Goal: Obtain resource: Download file/media

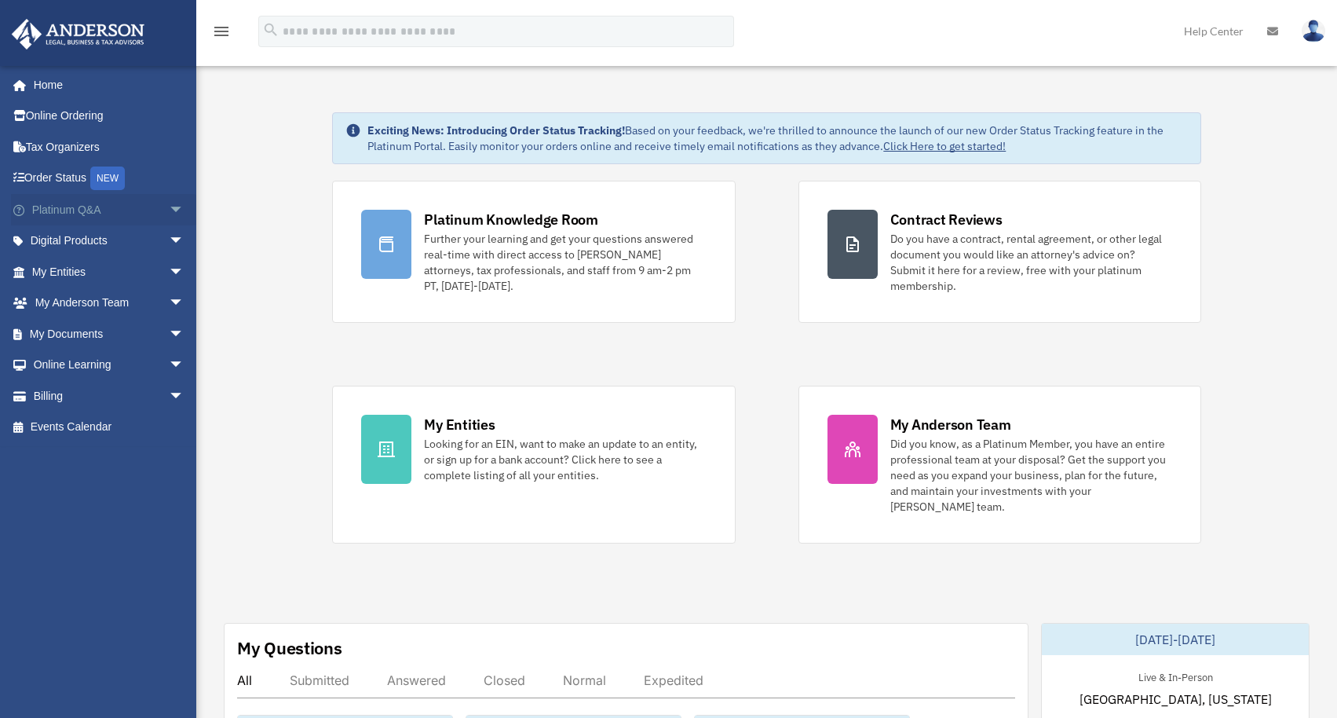
click at [169, 207] on span "arrow_drop_down" at bounding box center [184, 210] width 31 height 32
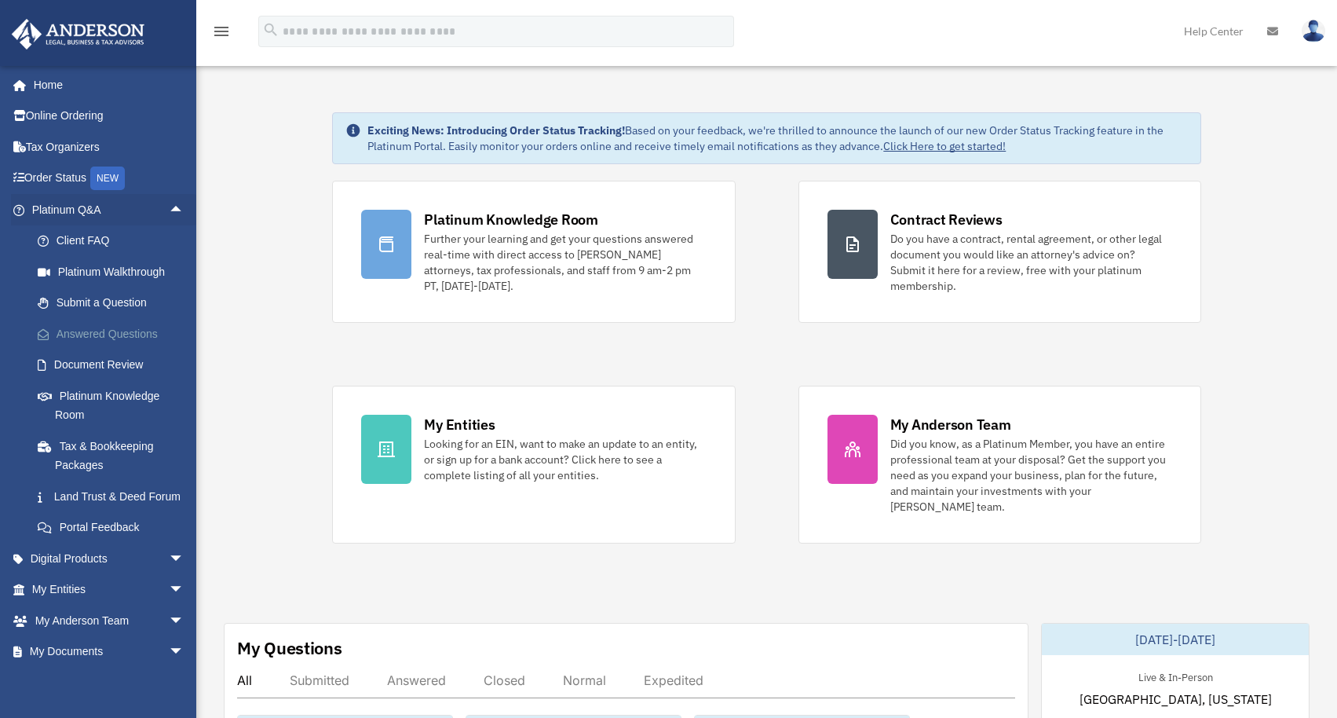
click at [136, 331] on link "Answered Questions" at bounding box center [115, 333] width 186 height 31
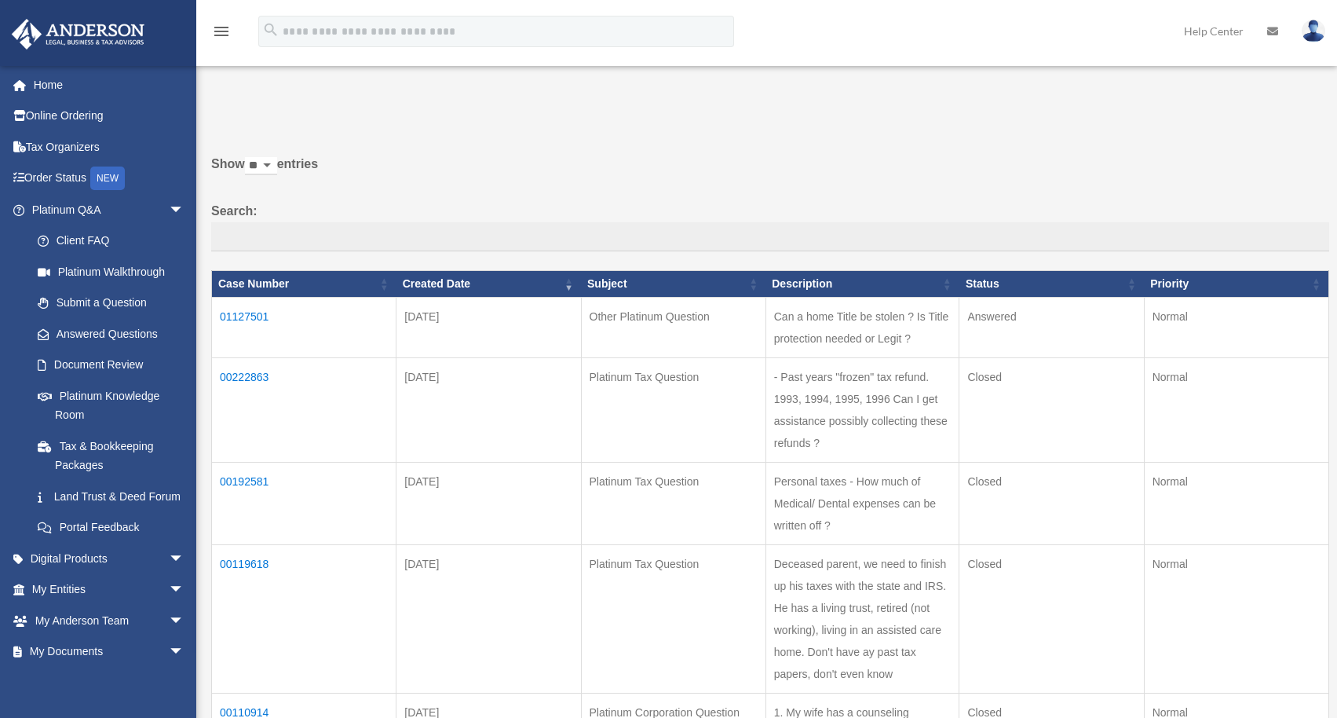
click at [254, 310] on td "01127501" at bounding box center [304, 327] width 185 height 60
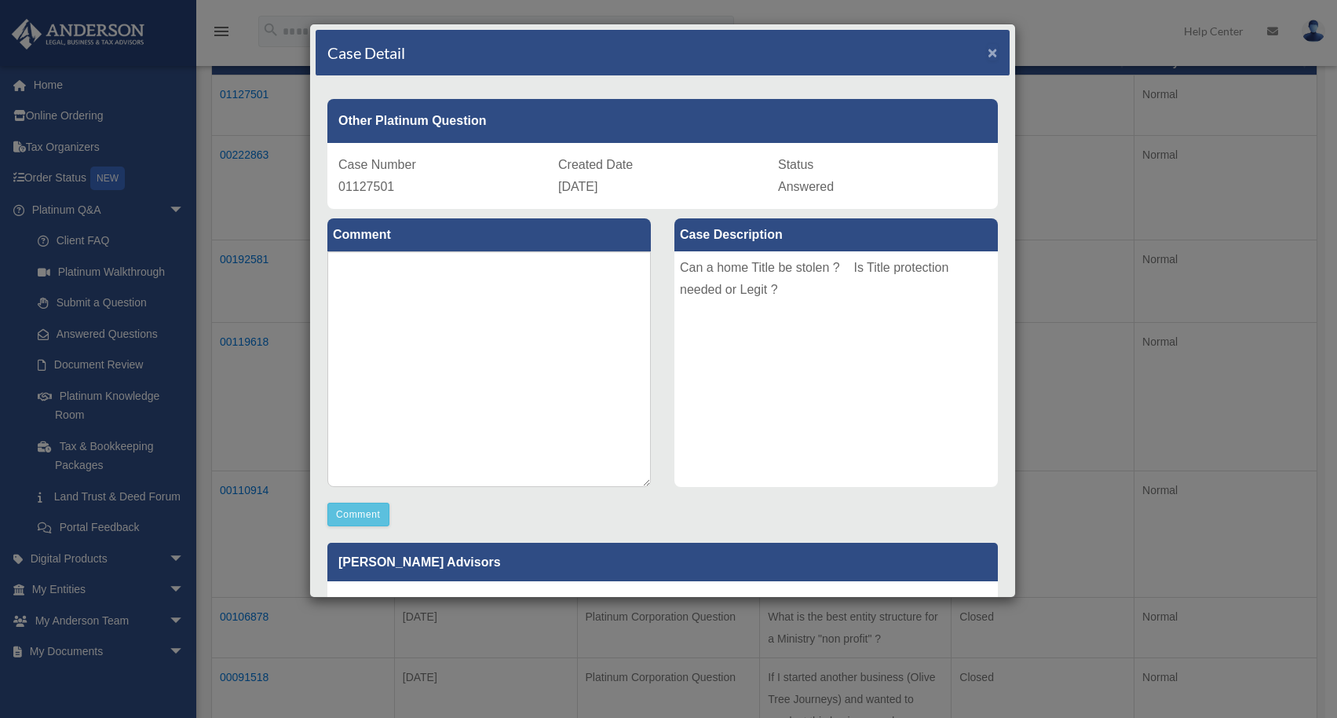
click at [988, 49] on span "×" at bounding box center [993, 52] width 10 height 18
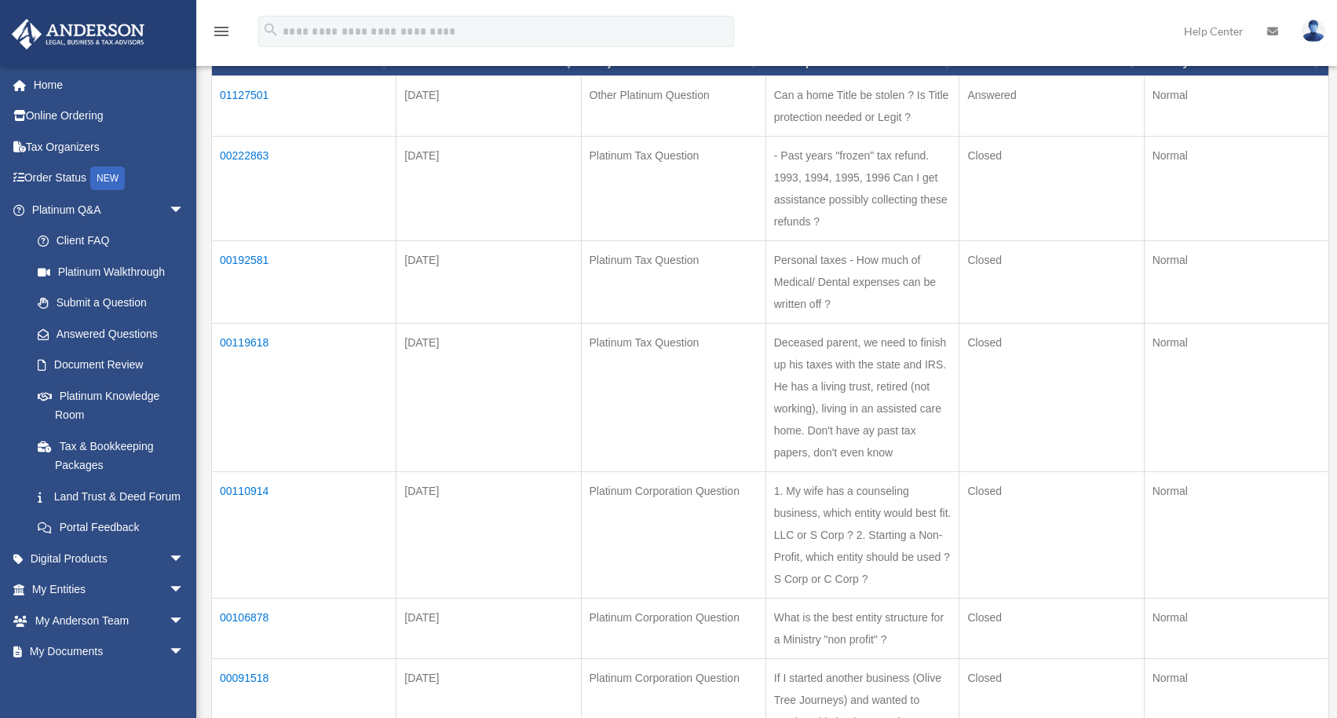
click at [1314, 30] on img at bounding box center [1314, 31] width 24 height 23
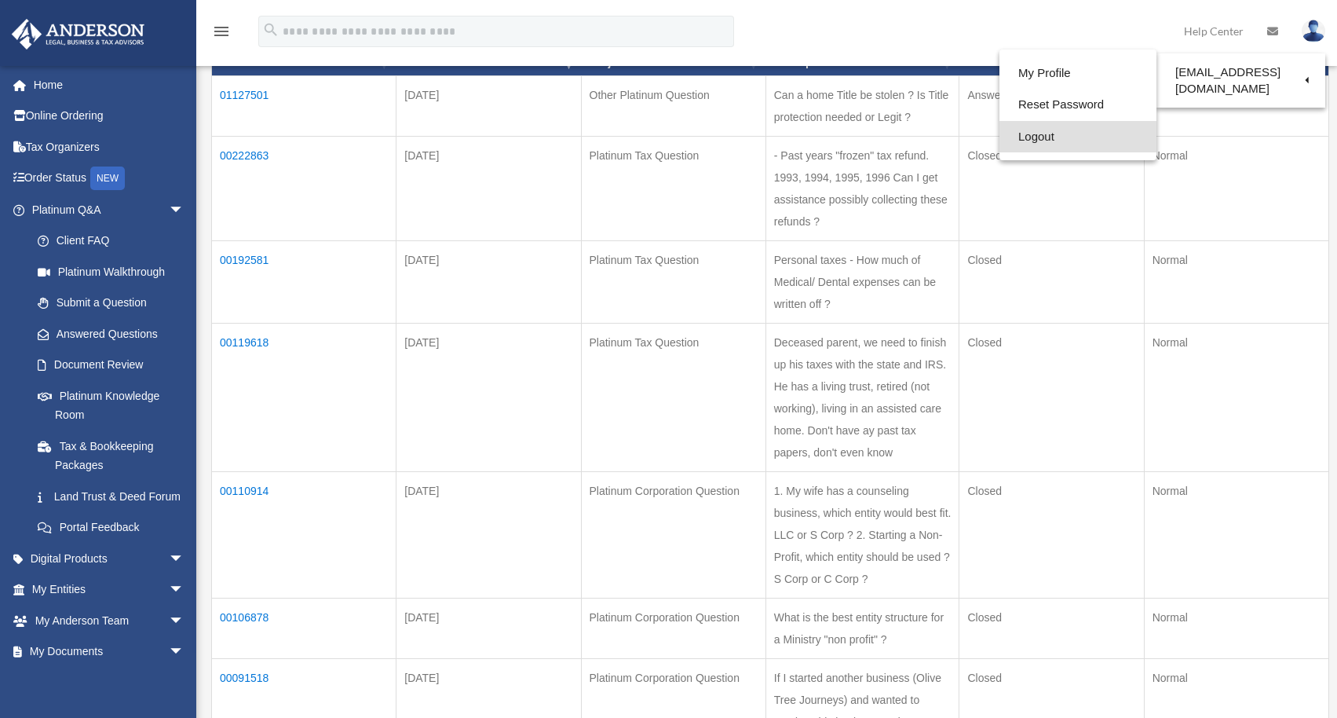
click at [1032, 134] on link "Logout" at bounding box center [1078, 137] width 157 height 32
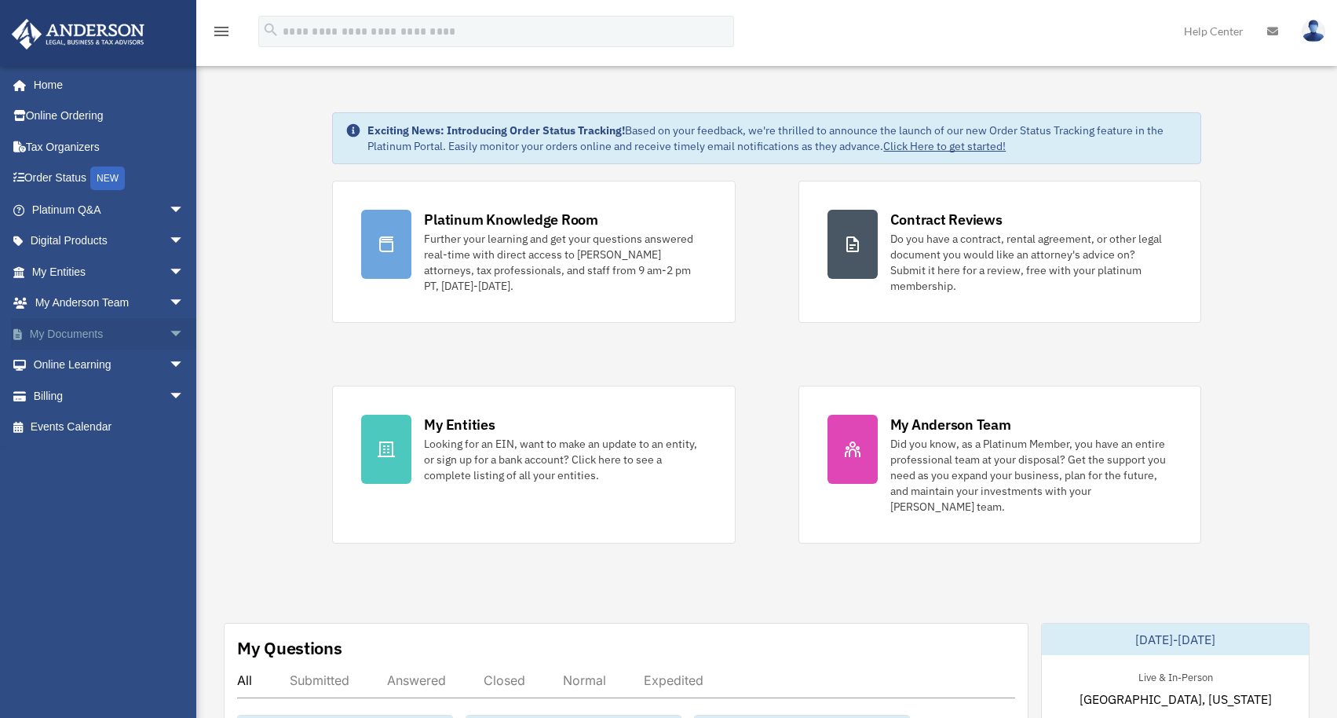
click at [169, 330] on span "arrow_drop_down" at bounding box center [184, 334] width 31 height 32
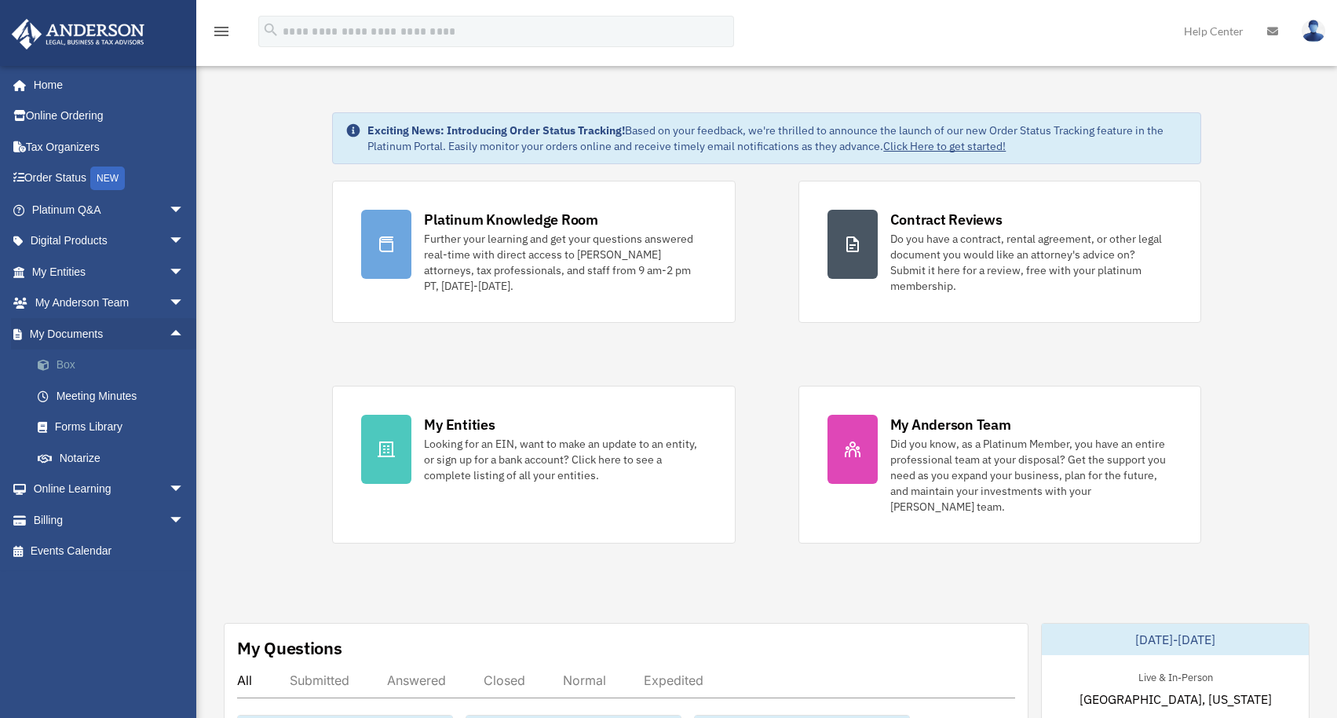
click at [106, 359] on link "Box" at bounding box center [115, 364] width 186 height 31
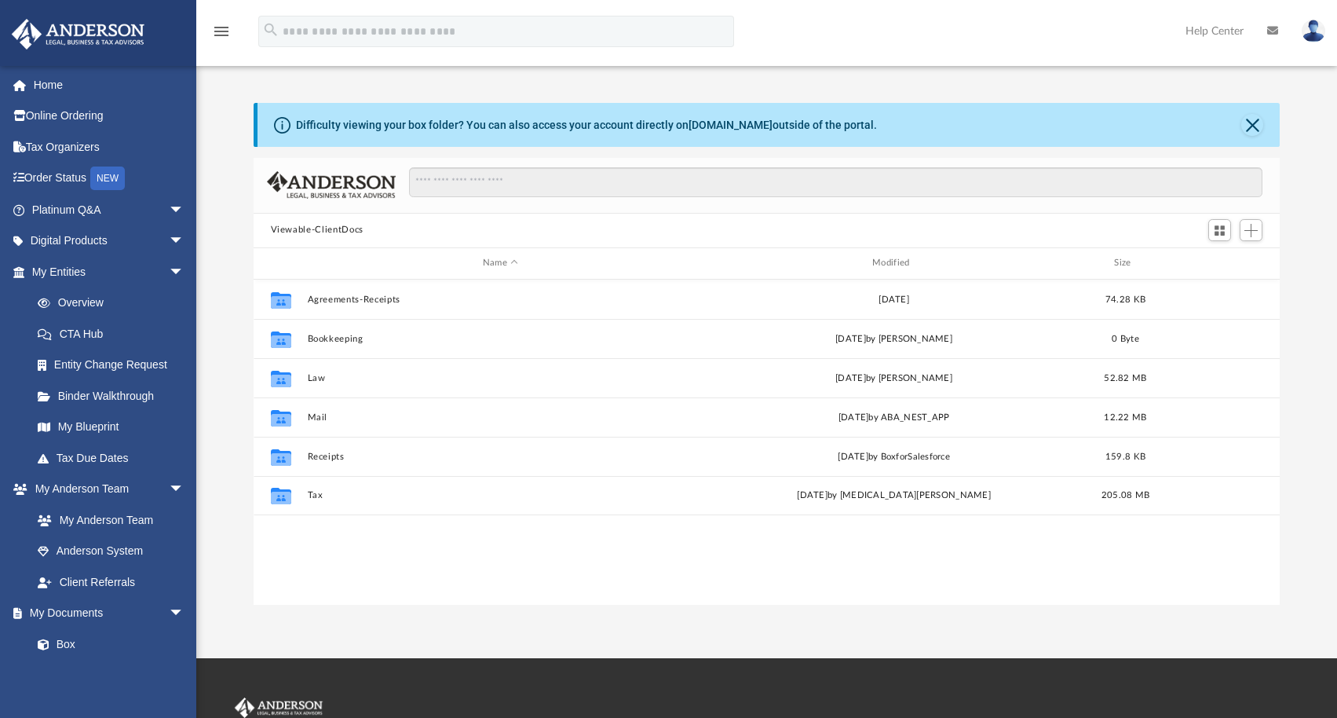
scroll to position [345, 1015]
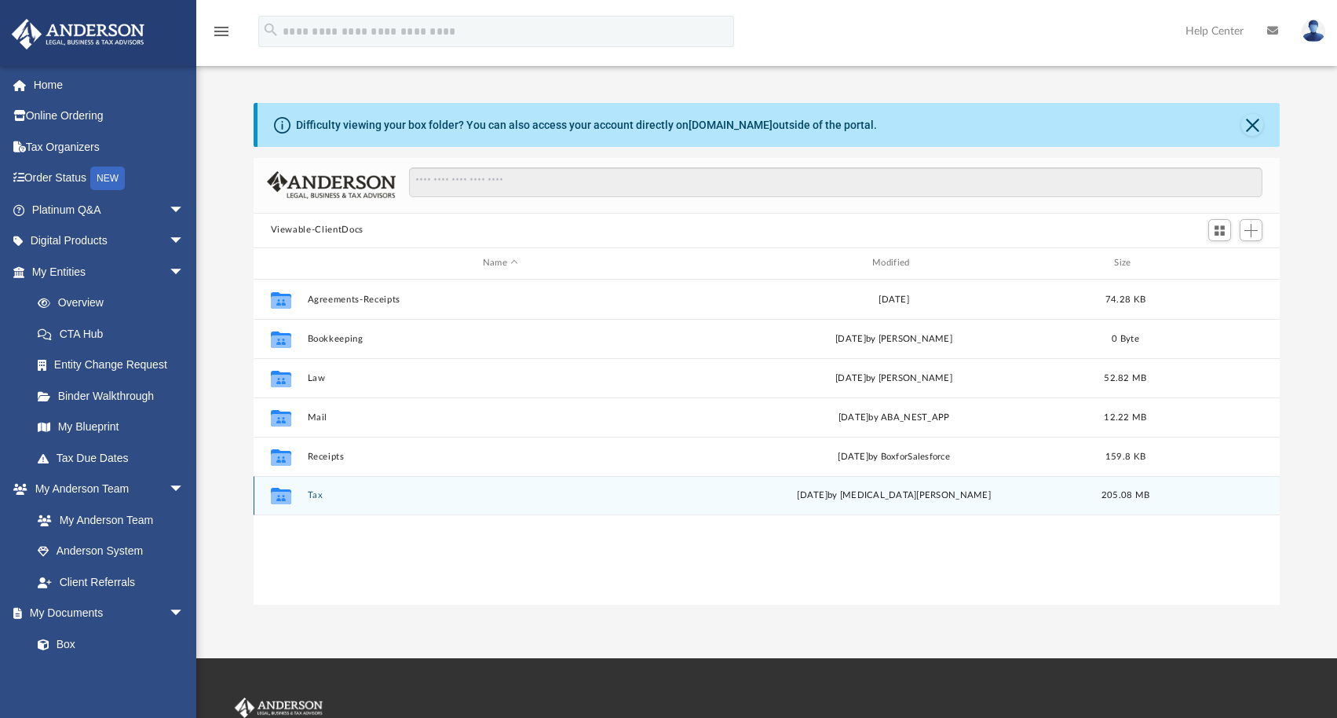
click at [405, 492] on button "Tax" at bounding box center [500, 495] width 386 height 10
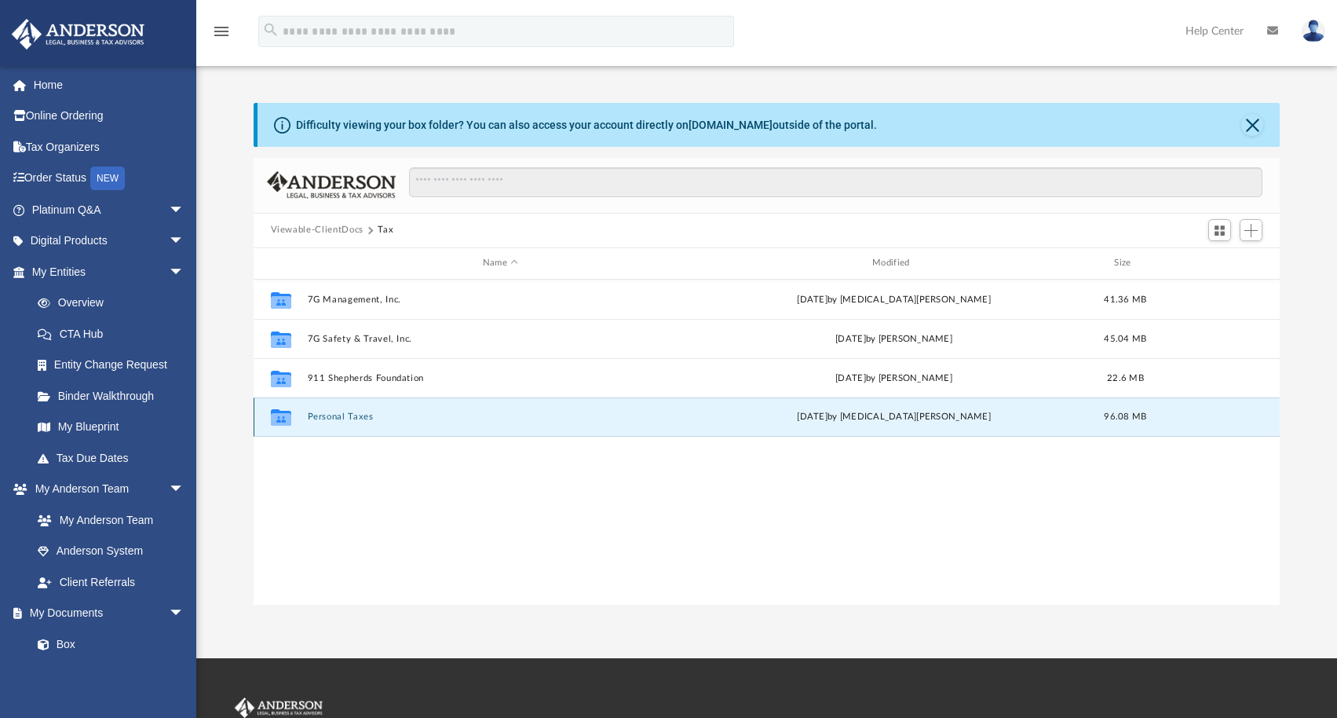
click at [451, 413] on button "Personal Taxes" at bounding box center [500, 416] width 386 height 10
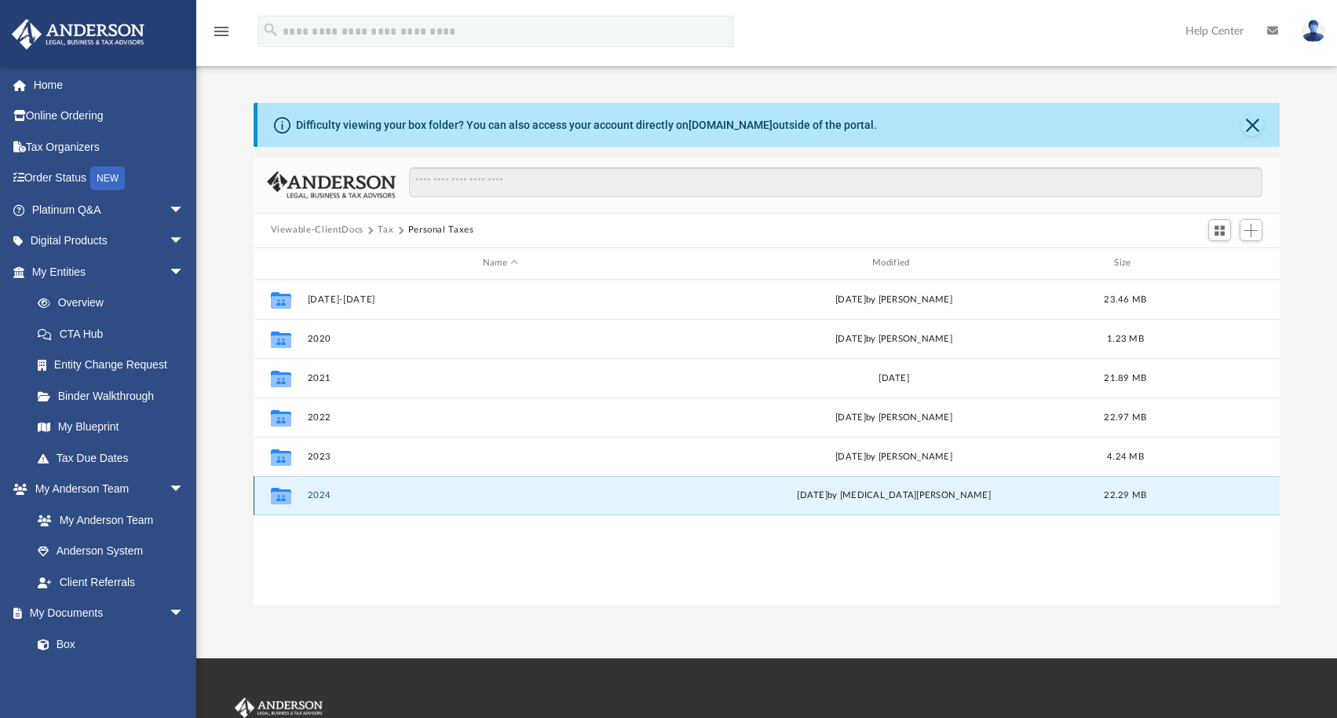
click at [465, 493] on button "2024" at bounding box center [500, 495] width 386 height 10
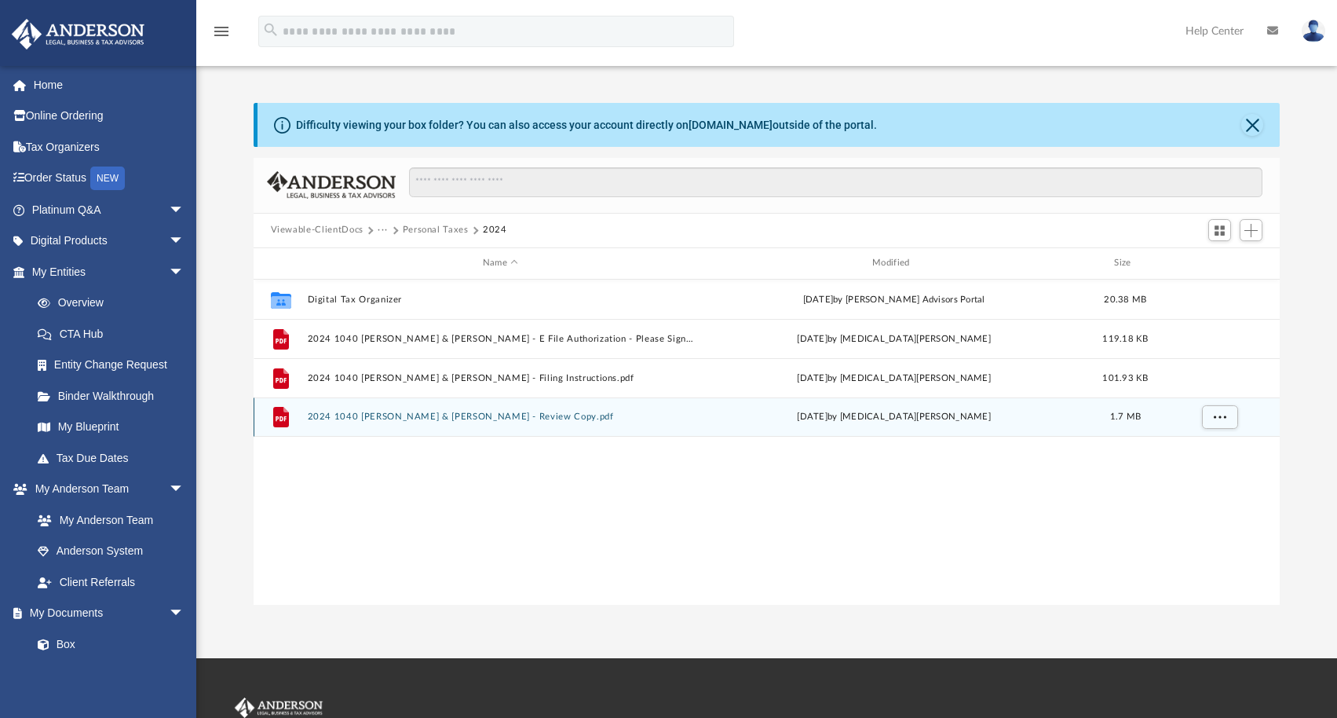
click at [614, 414] on button "2024 1040 Goodwin, Mark & Nancy - Review Copy.pdf" at bounding box center [500, 416] width 386 height 10
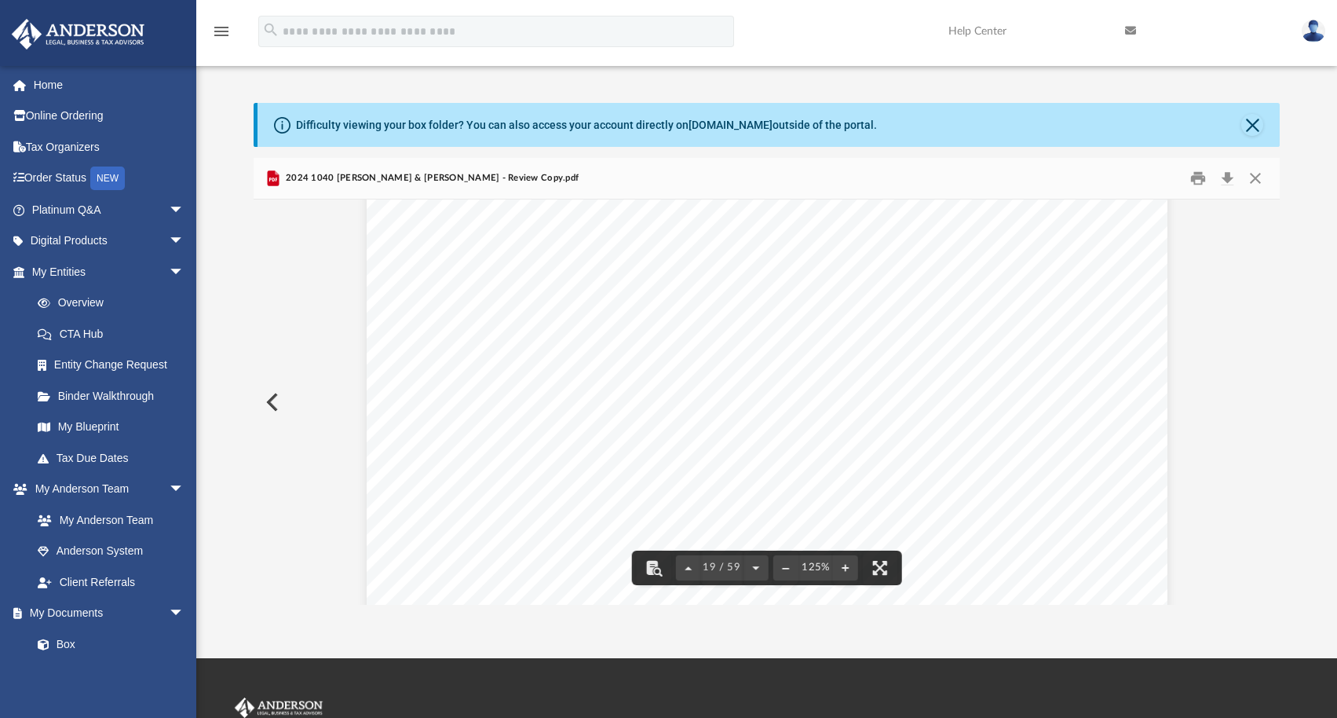
scroll to position [18117, 0]
click at [1254, 174] on button "Close" at bounding box center [1255, 178] width 28 height 24
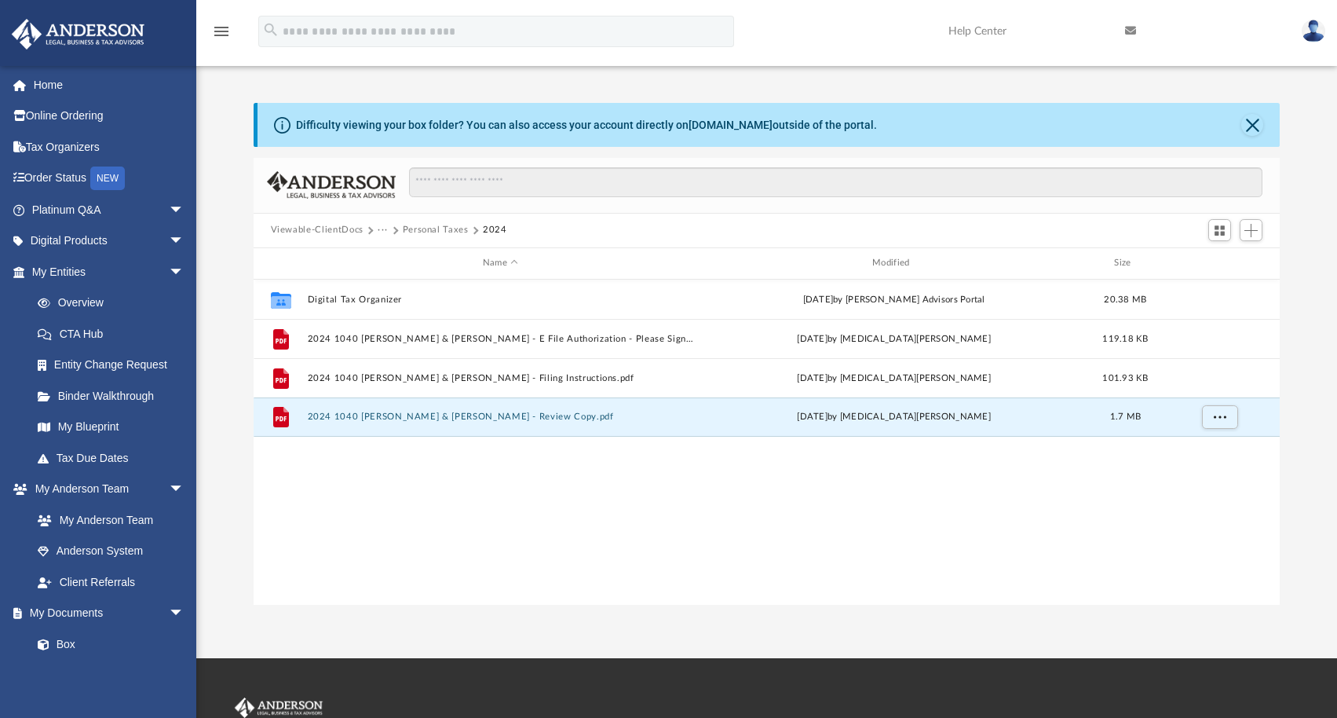
click at [1314, 28] on img at bounding box center [1314, 31] width 24 height 23
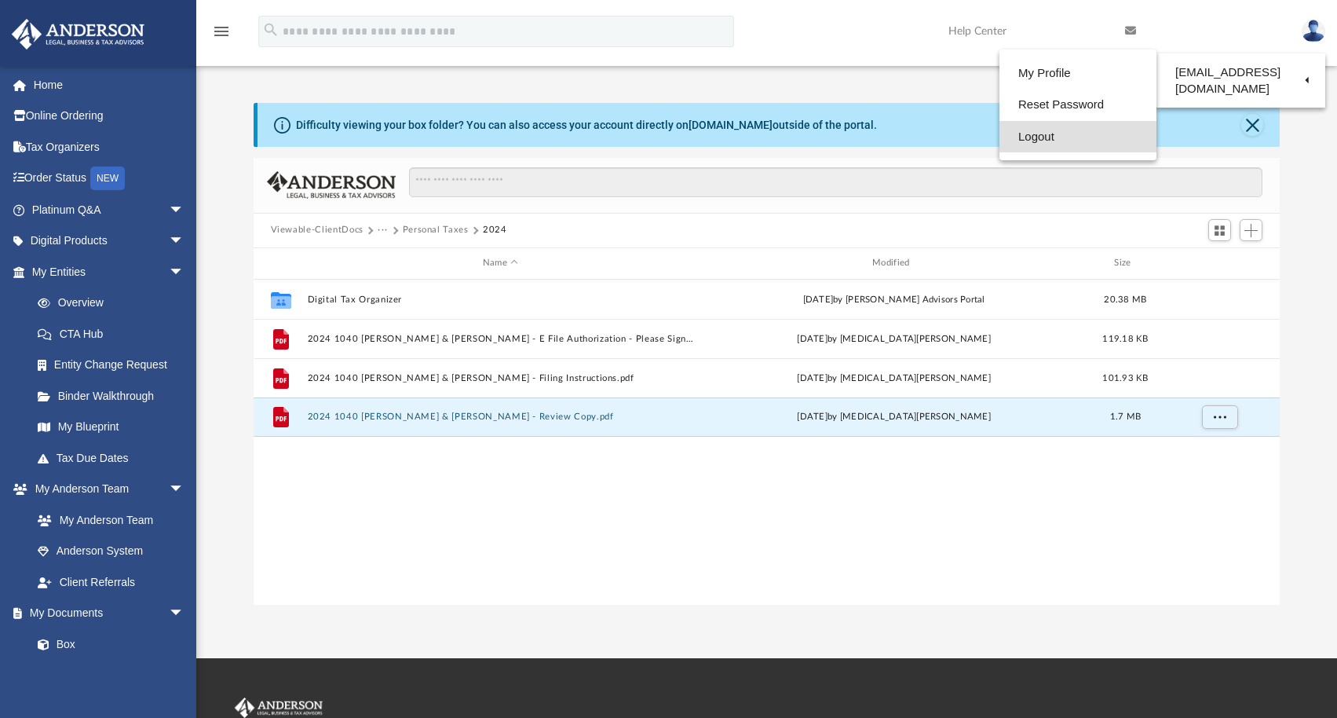
click at [1028, 135] on link "Logout" at bounding box center [1078, 137] width 157 height 32
